Goal: Transaction & Acquisition: Book appointment/travel/reservation

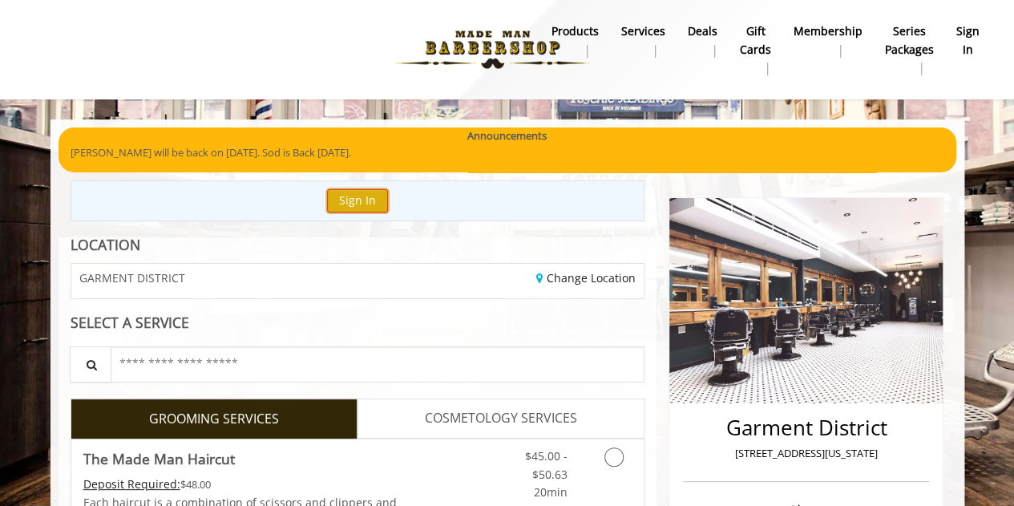
click at [355, 200] on button "Sign In" at bounding box center [357, 200] width 61 height 23
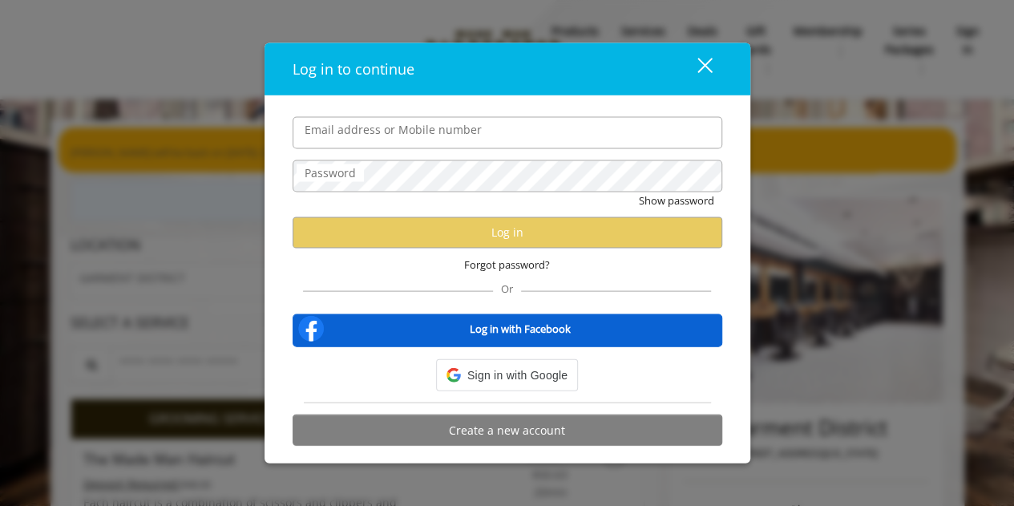
type input "**********"
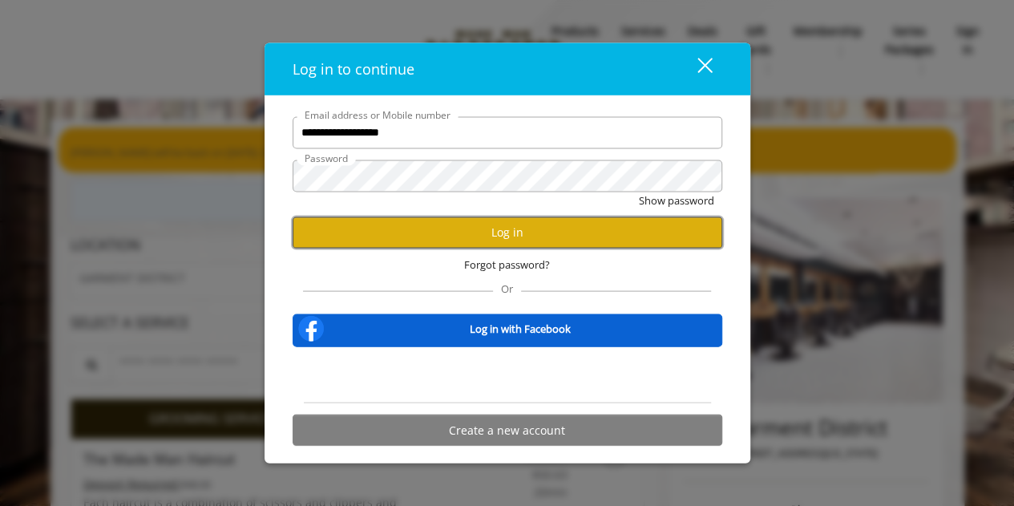
click at [440, 230] on button "Log in" at bounding box center [508, 232] width 430 height 31
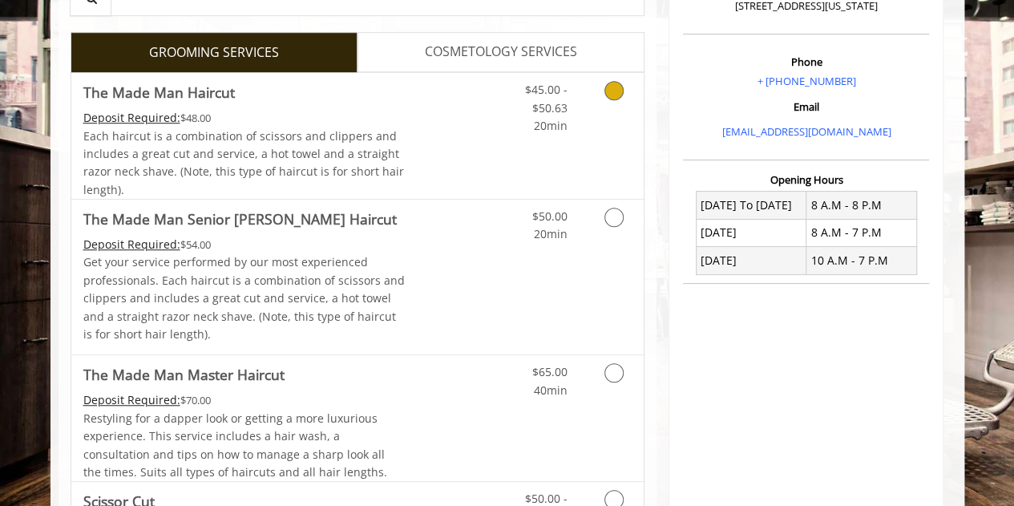
scroll to position [481, 0]
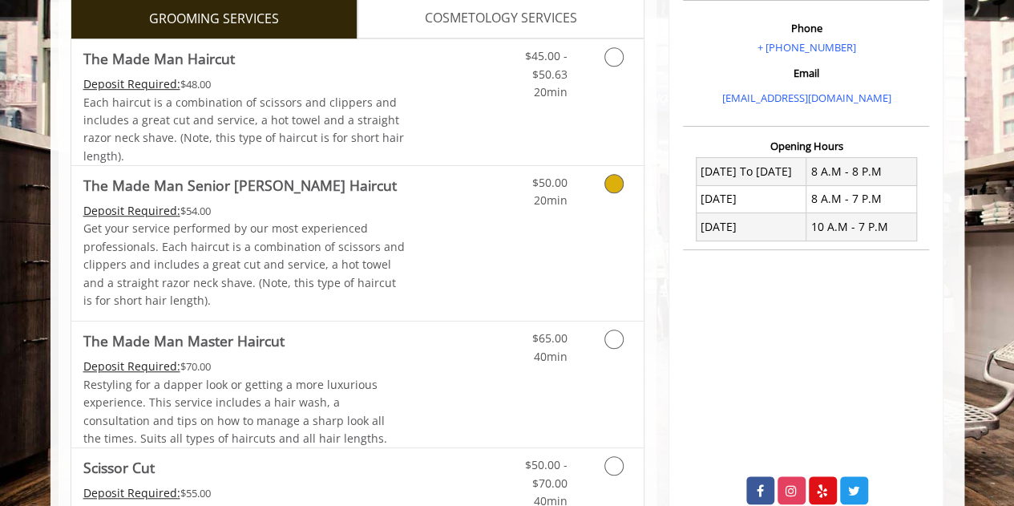
click at [585, 196] on div "Grooming services" at bounding box center [611, 188] width 65 height 44
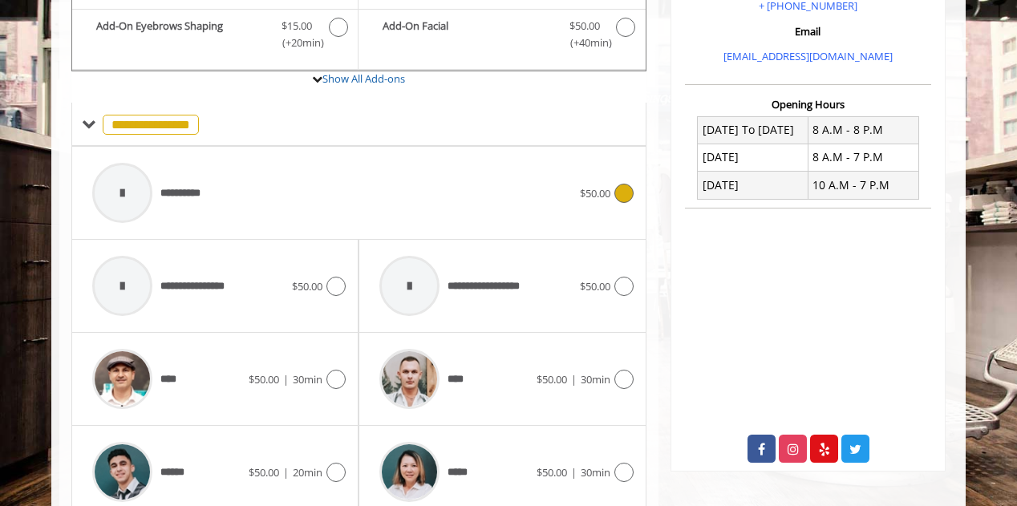
scroll to position [588, 0]
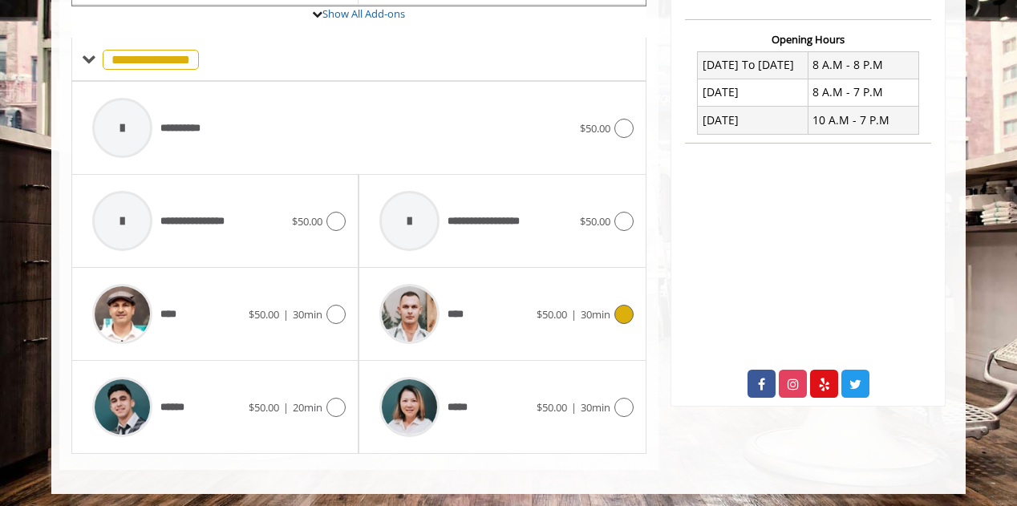
click at [577, 305] on div "$50.00 | 30min" at bounding box center [584, 314] width 97 height 19
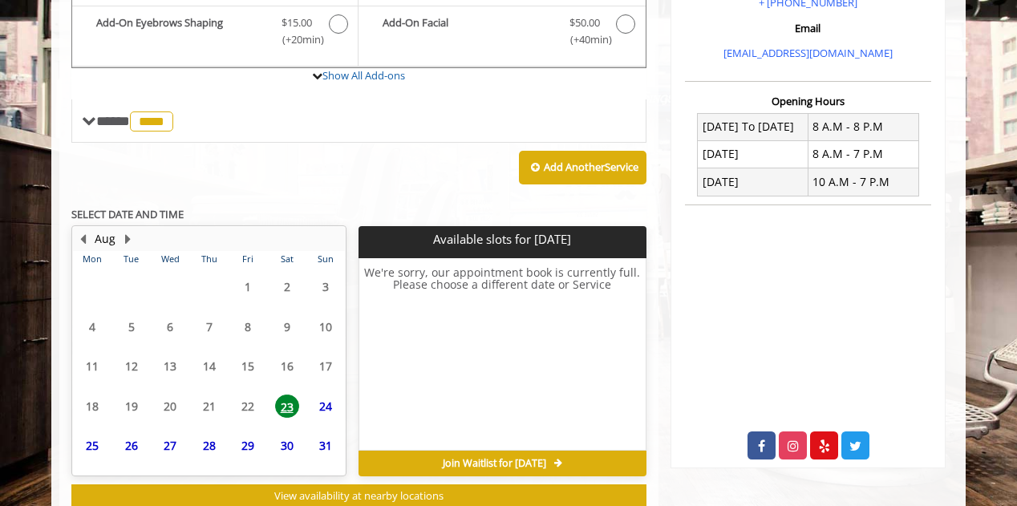
scroll to position [572, 0]
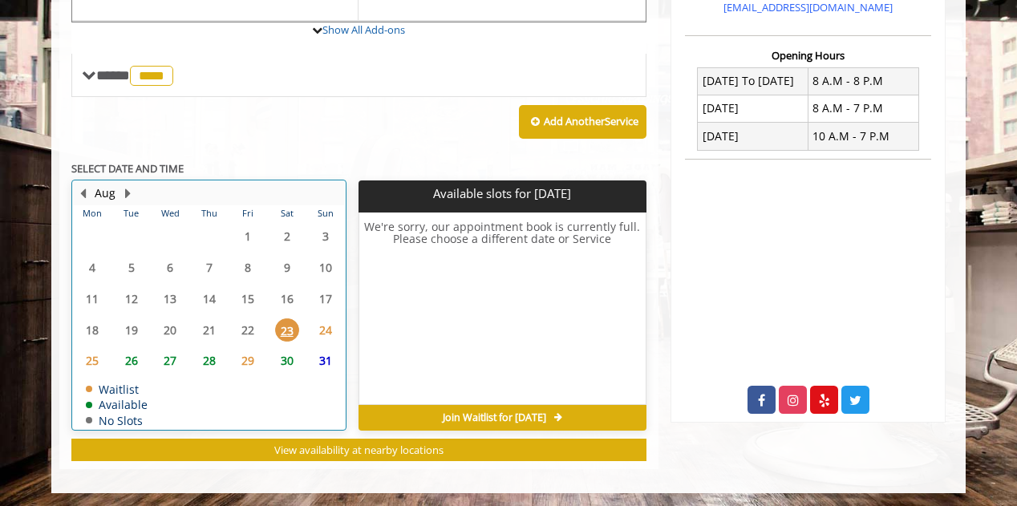
click at [211, 394] on table "Mon Tue Wed Thu Fri Sat Sun 28 29 30 31 1 2 3 4 5 6 7 8 9 10 11 12 13 14 15 16 …" at bounding box center [209, 317] width 272 height 224
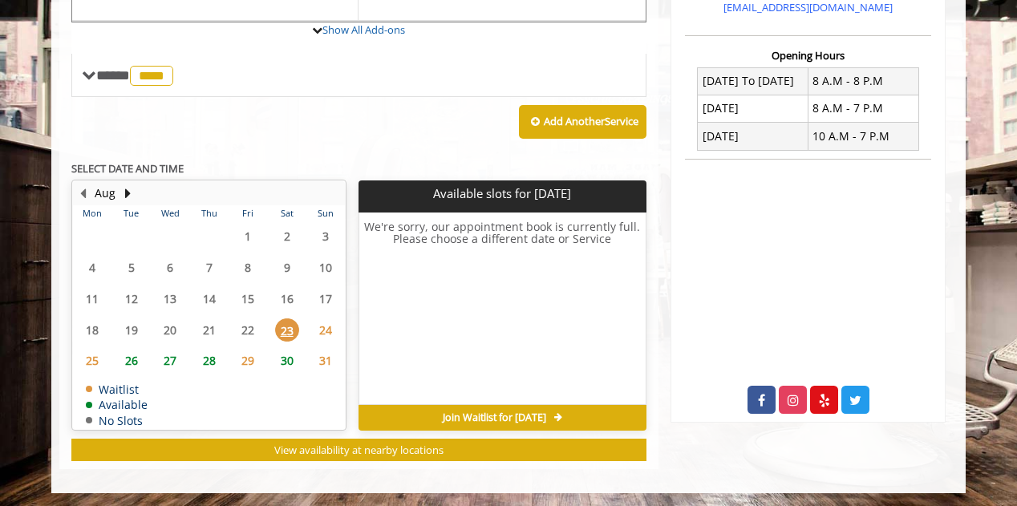
click at [168, 358] on span "27" at bounding box center [170, 360] width 24 height 23
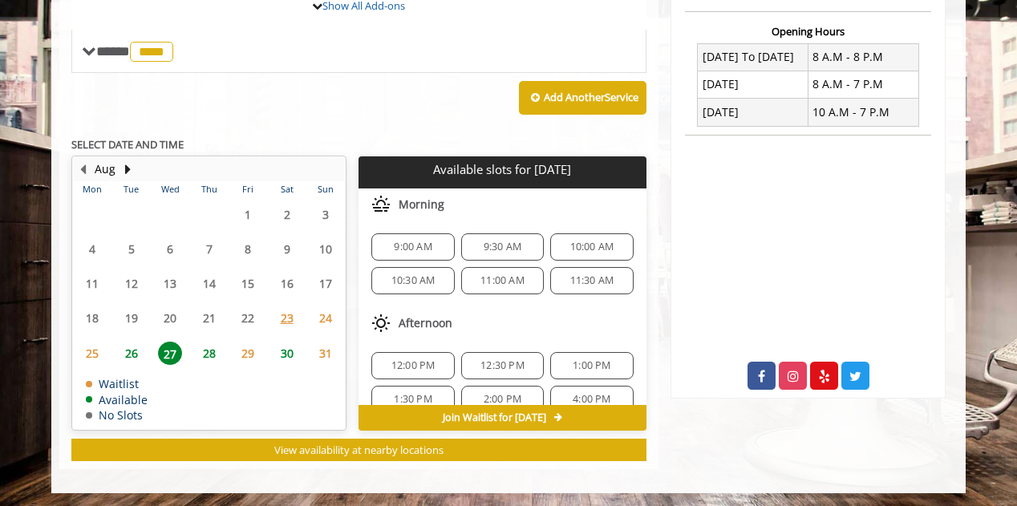
scroll to position [51, 0]
